Goal: Task Accomplishment & Management: Use online tool/utility

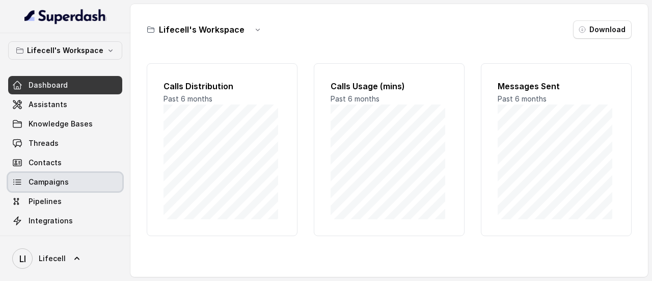
click at [71, 175] on link "Campaigns" at bounding box center [65, 182] width 114 height 18
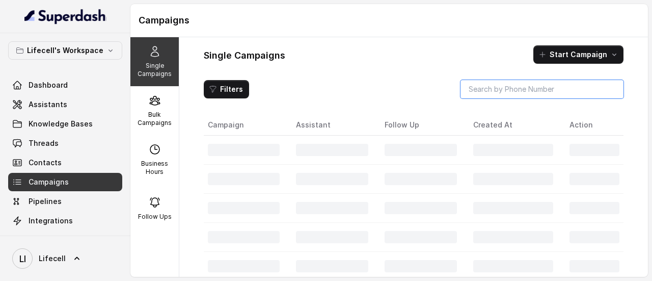
click at [482, 96] on input "search" at bounding box center [541, 89] width 163 height 18
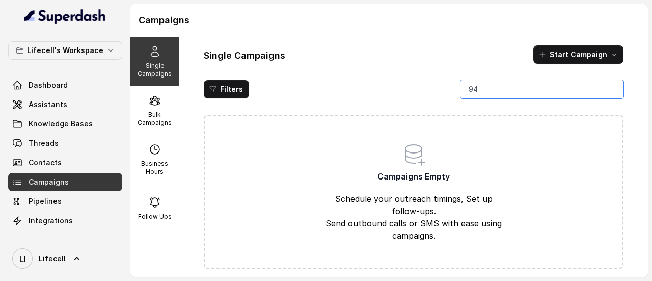
type input "9"
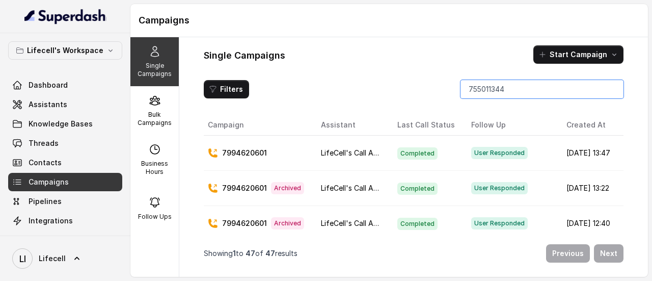
type input "7550113445"
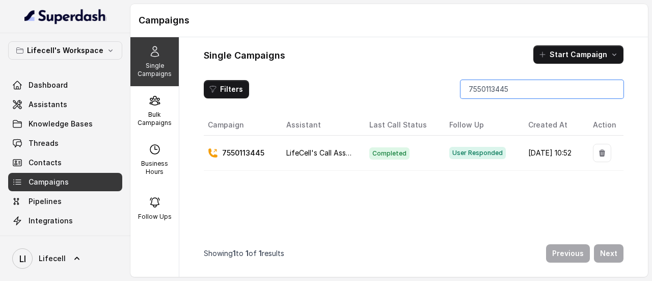
click at [610, 89] on input "7550113445" at bounding box center [541, 89] width 163 height 18
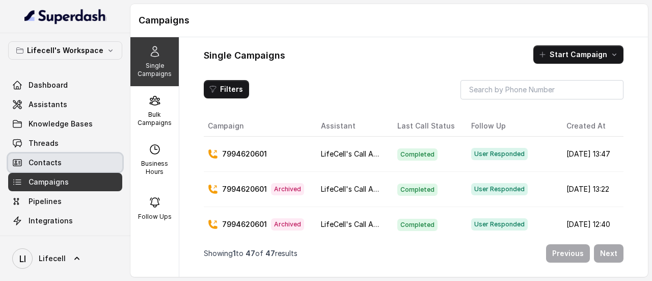
click at [54, 161] on span "Contacts" at bounding box center [45, 162] width 33 height 10
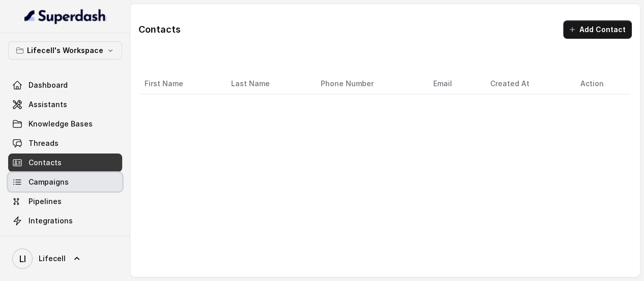
click at [54, 181] on span "Campaigns" at bounding box center [49, 182] width 40 height 10
